Goal: Task Accomplishment & Management: Manage account settings

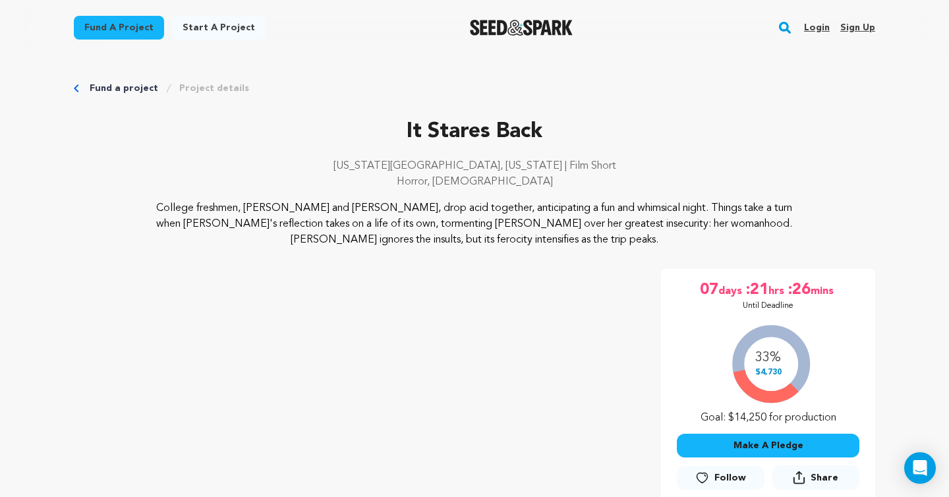
click at [816, 16] on div "Login Sign up" at bounding box center [835, 28] width 82 height 34
click at [814, 26] on link "Login" at bounding box center [817, 27] width 26 height 21
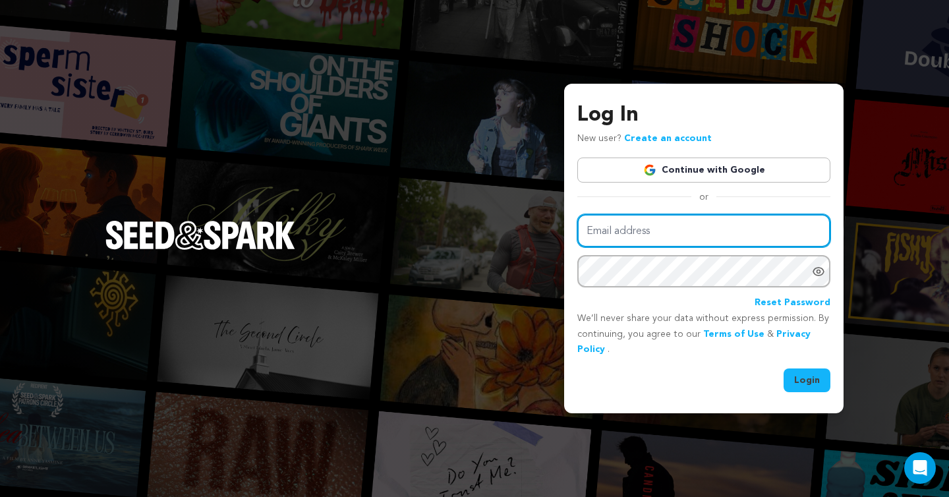
type input "[EMAIL_ADDRESS][DOMAIN_NAME]"
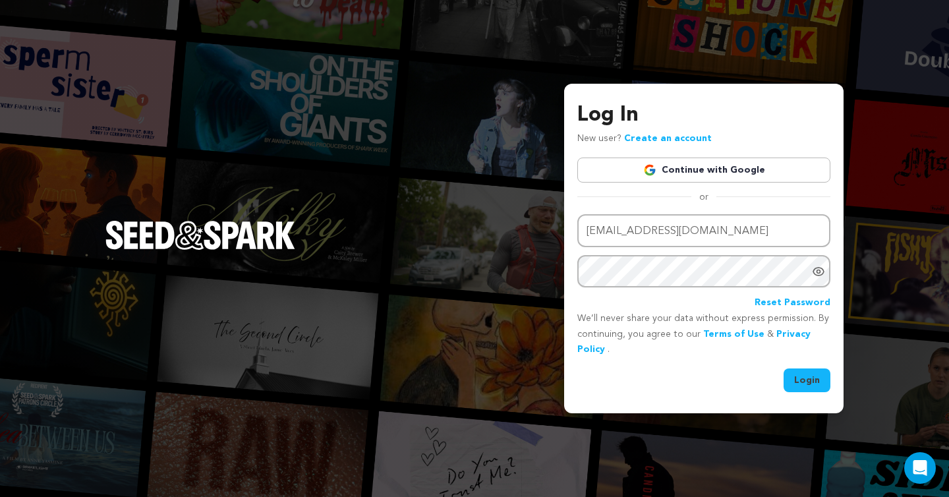
click at [799, 386] on button "Login" at bounding box center [807, 381] width 47 height 24
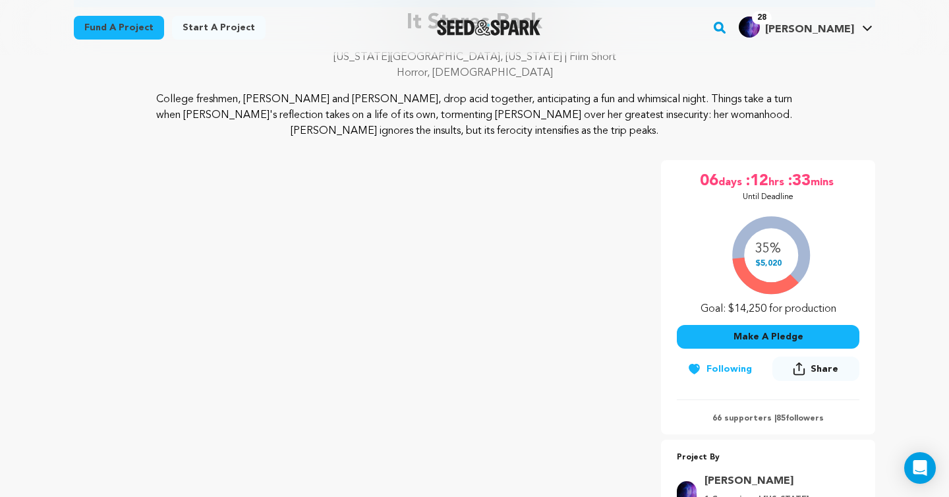
scroll to position [136, 0]
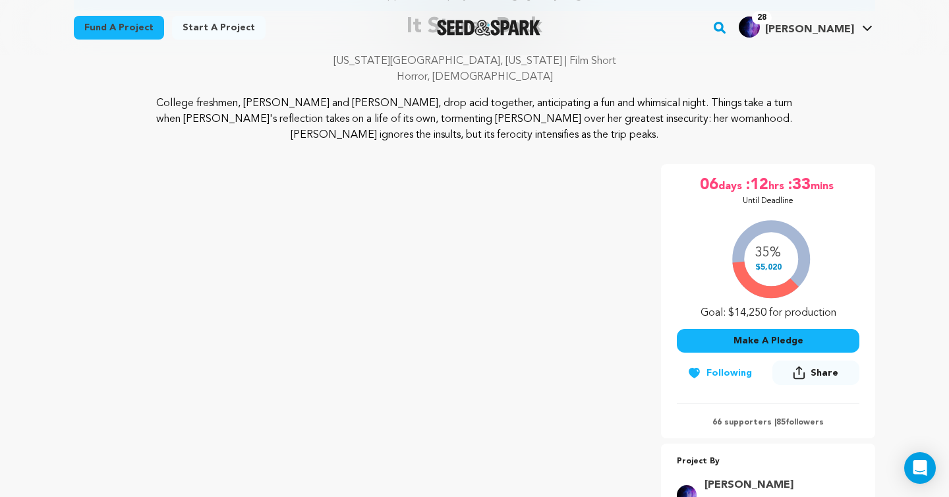
drag, startPoint x: 214, startPoint y: 272, endPoint x: 7, endPoint y: 11, distance: 333.8
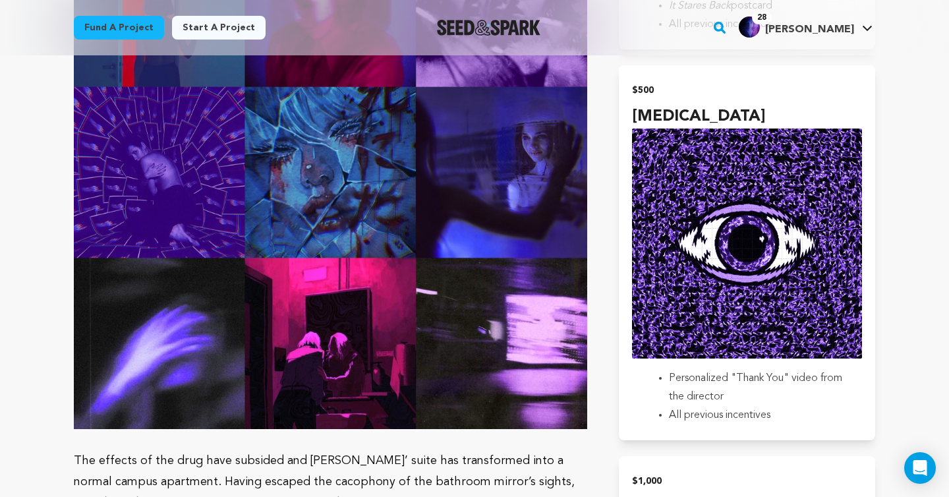
scroll to position [2437, 0]
